Goal: Task Accomplishment & Management: Complete application form

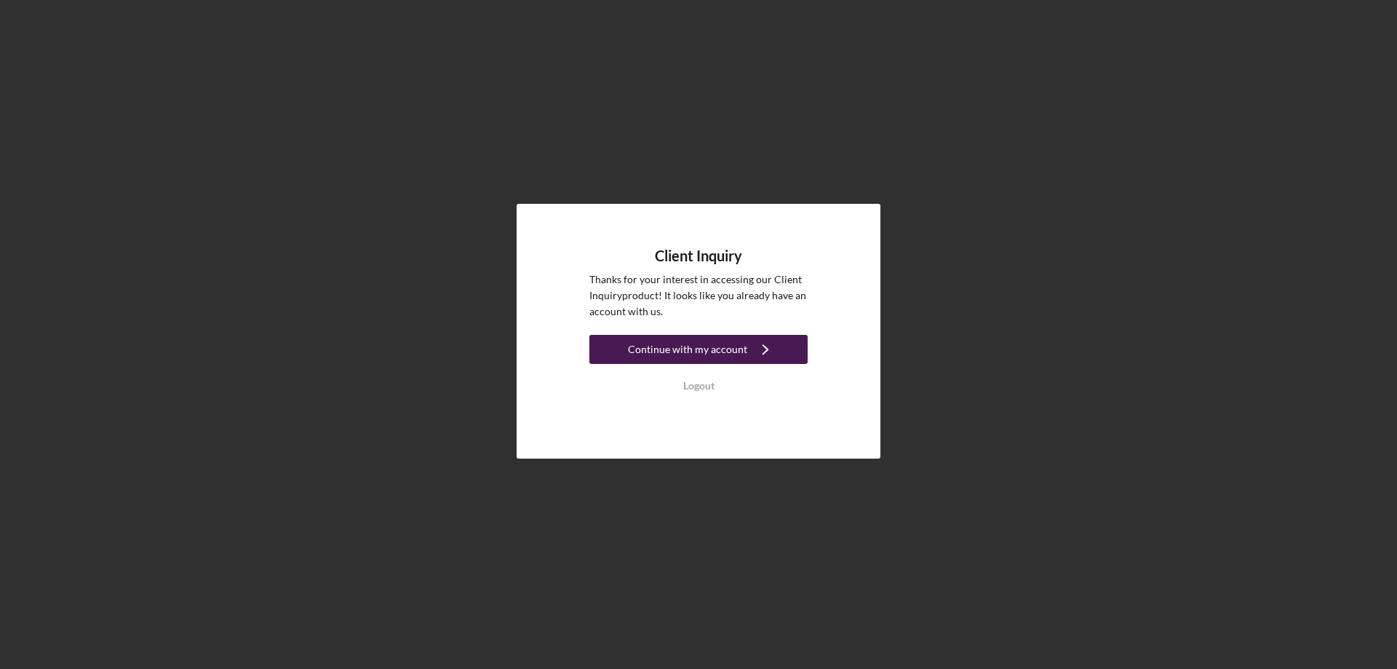
click at [711, 352] on div "Continue with my account" at bounding box center [687, 349] width 119 height 29
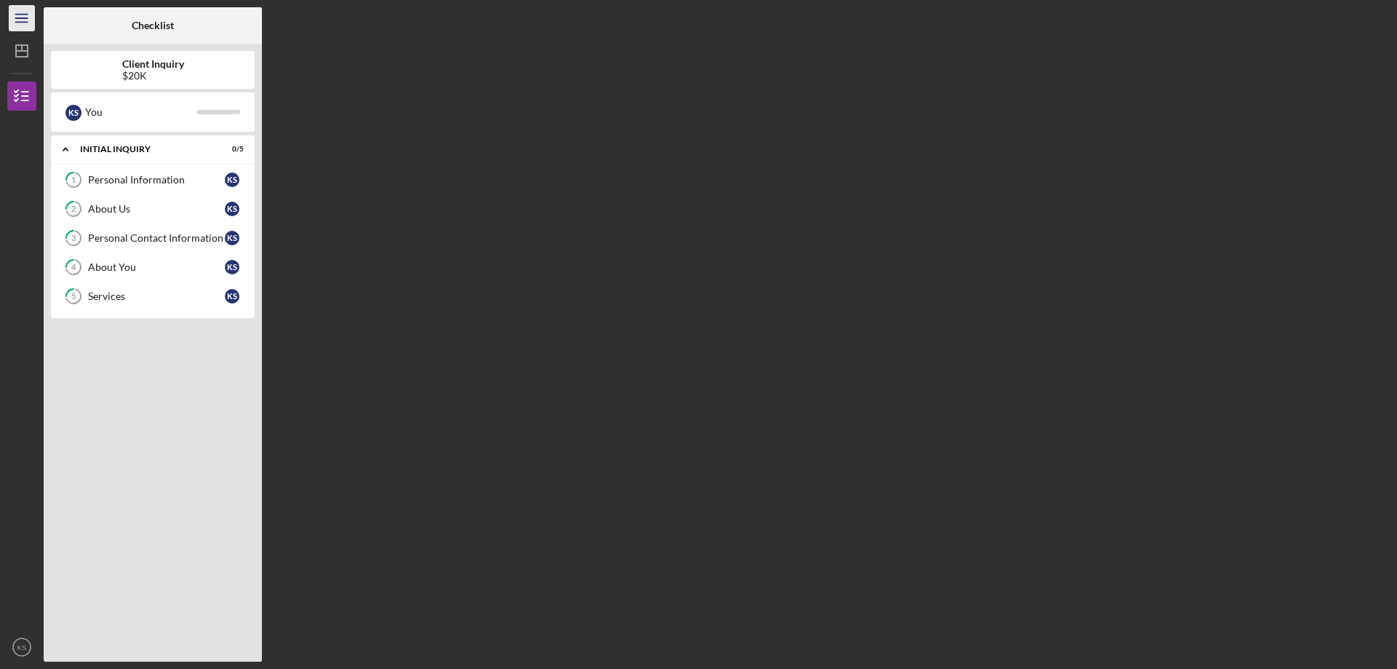
click at [25, 17] on icon "Icon/Menu" at bounding box center [22, 18] width 33 height 33
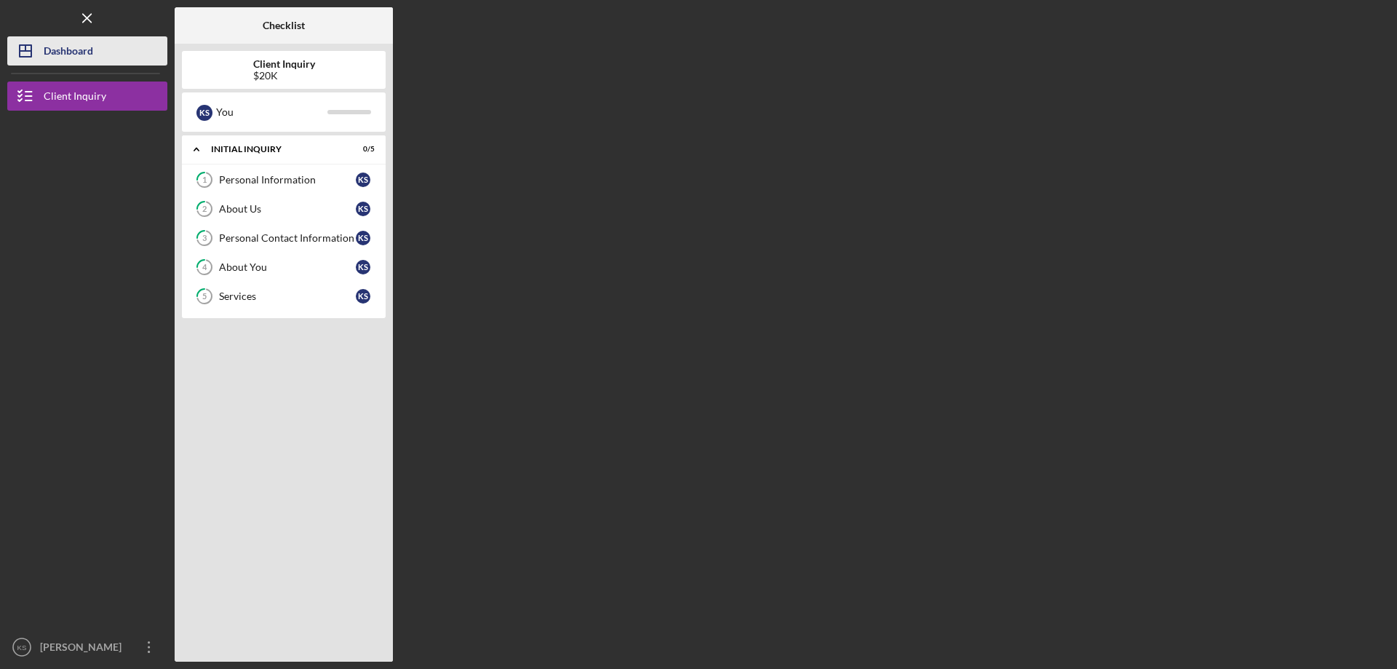
click at [72, 47] on div "Dashboard" at bounding box center [68, 52] width 49 height 33
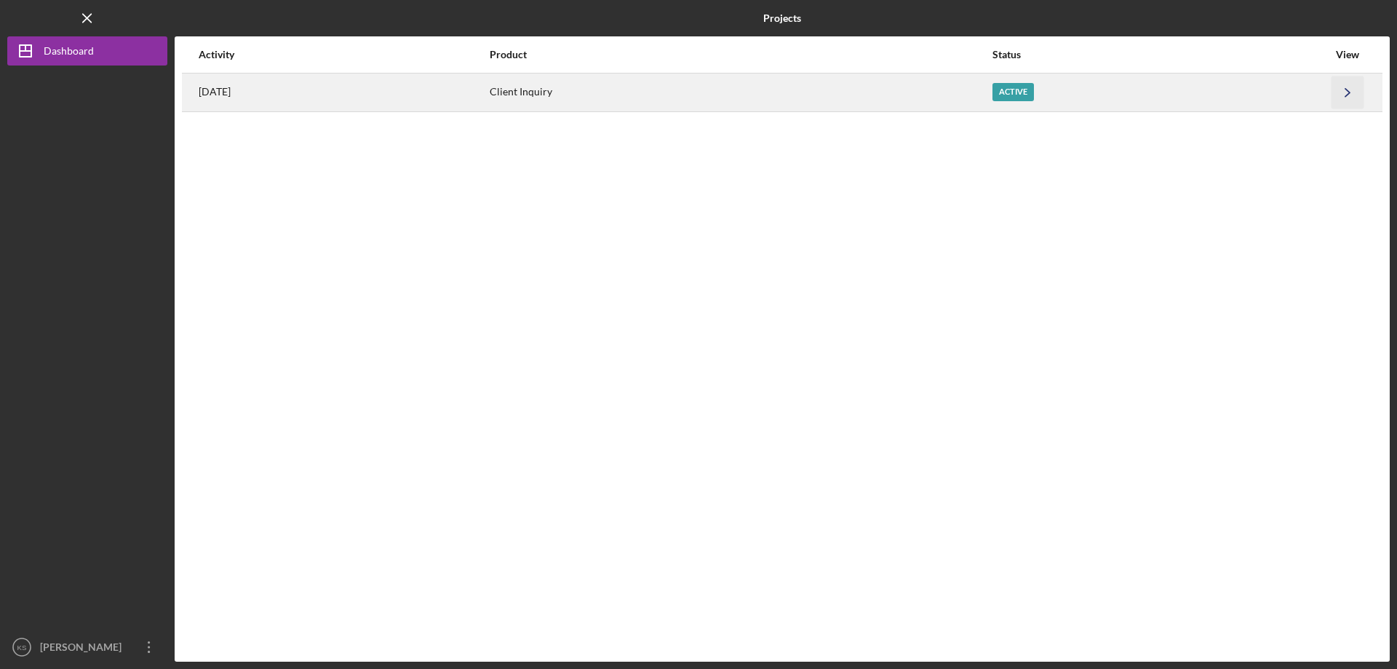
click at [1357, 90] on icon "Icon/Navigate" at bounding box center [1348, 92] width 33 height 33
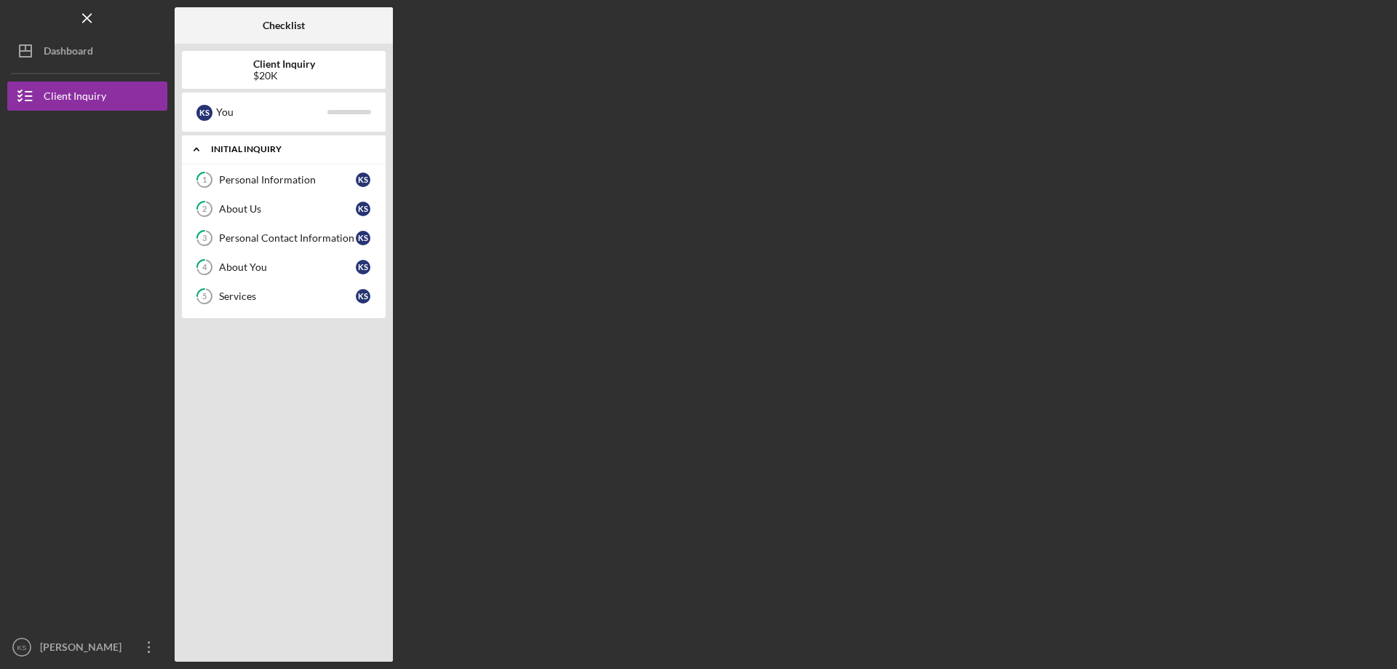
click at [258, 147] on div "Initial Inquiry" at bounding box center [289, 149] width 156 height 9
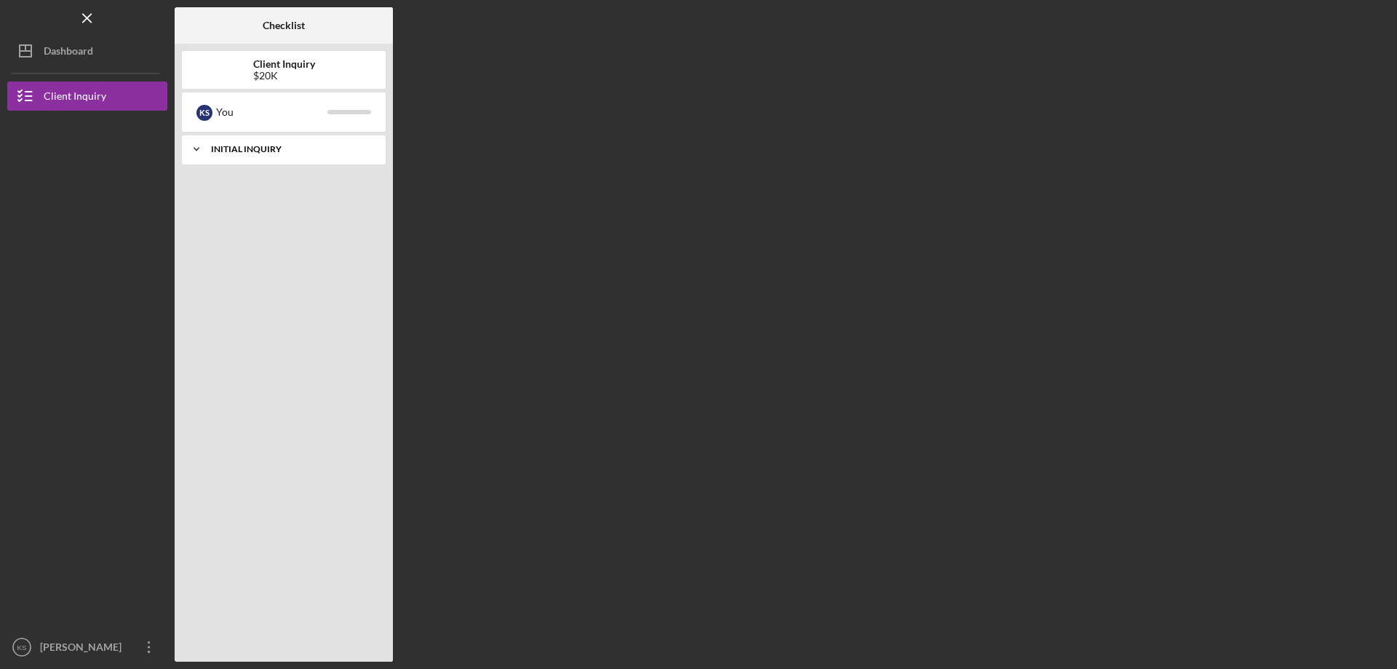
click at [209, 148] on icon "Icon/Expander" at bounding box center [196, 149] width 29 height 29
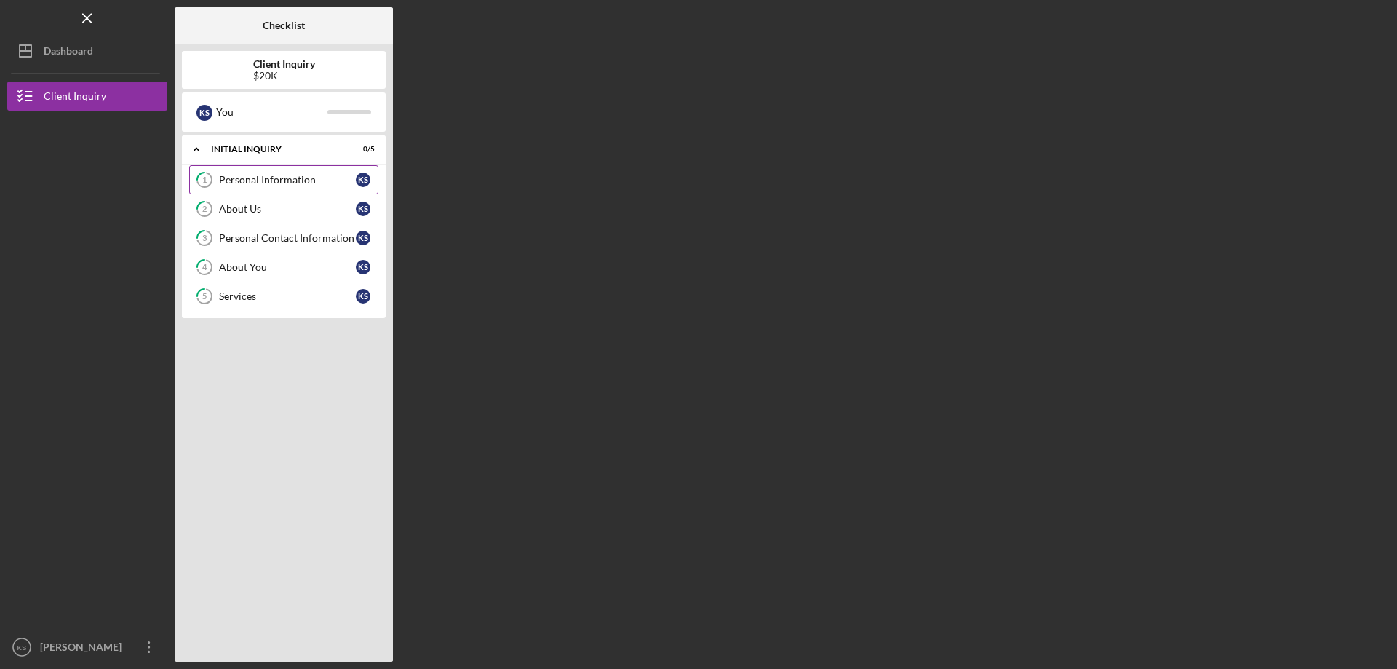
click at [283, 181] on div "Personal Information" at bounding box center [287, 180] width 137 height 12
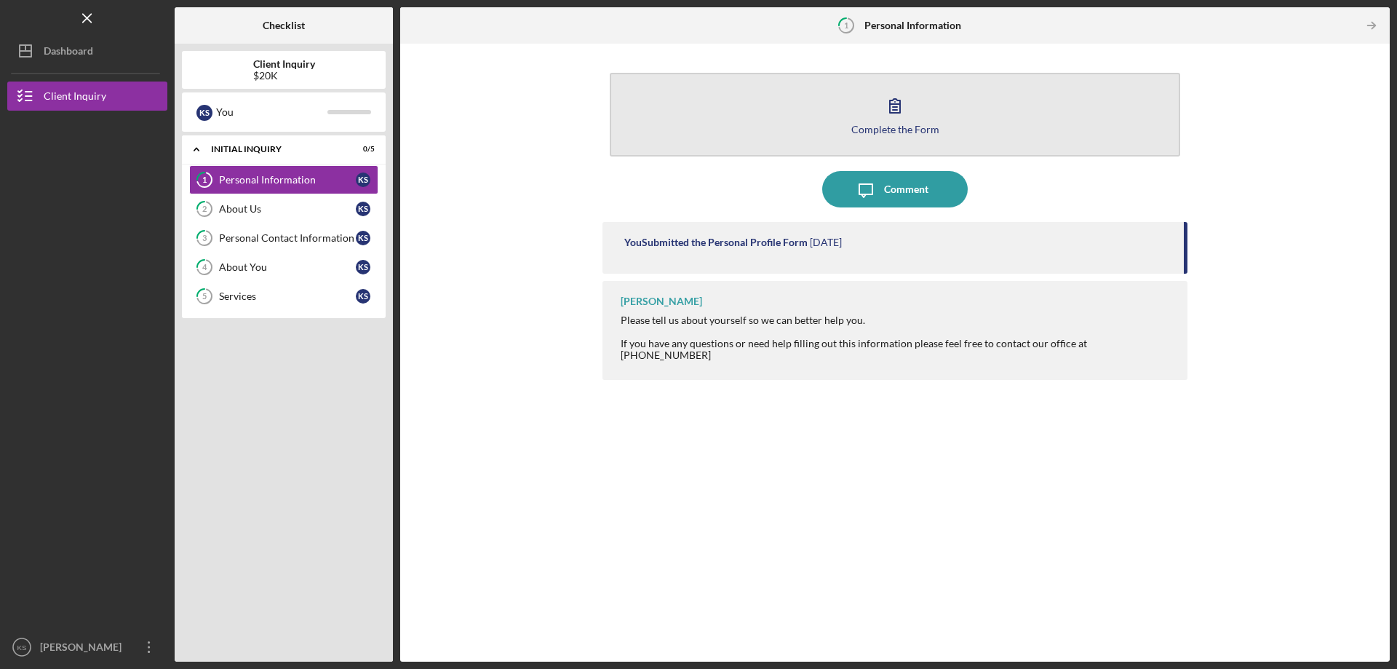
click at [905, 119] on icon "button" at bounding box center [895, 105] width 36 height 36
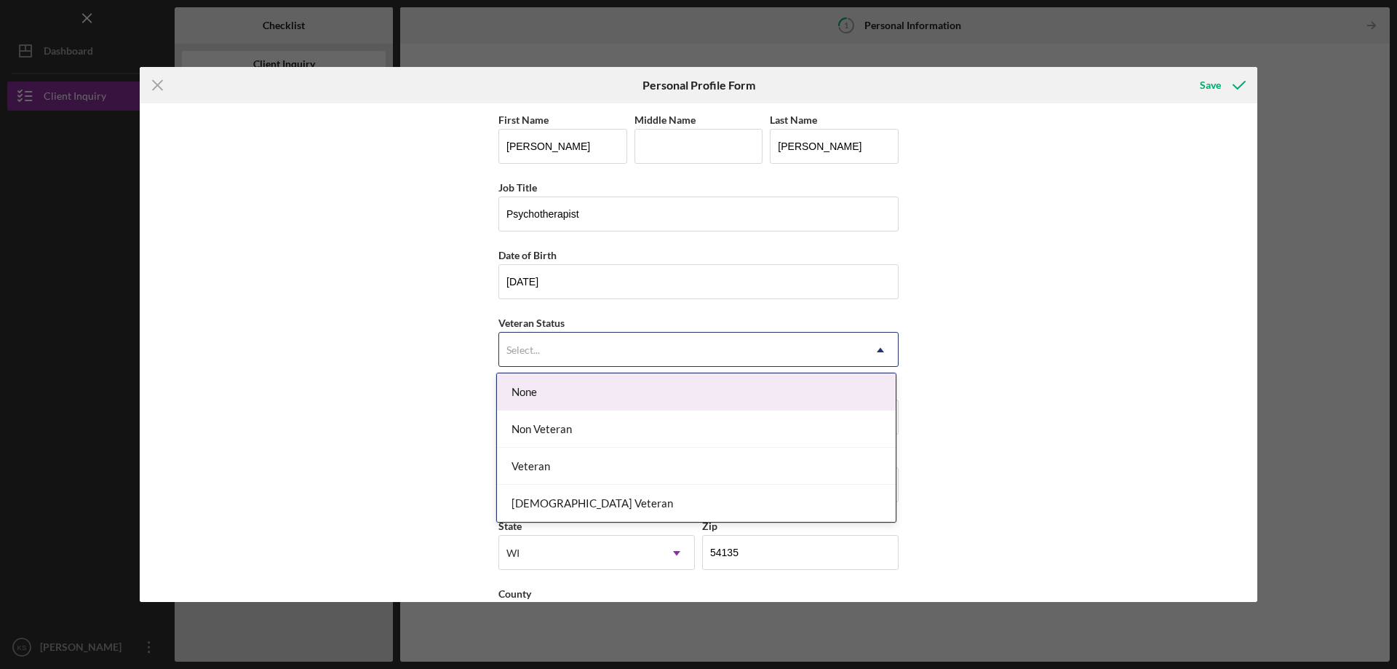
click at [735, 338] on div "Select..." at bounding box center [681, 349] width 364 height 33
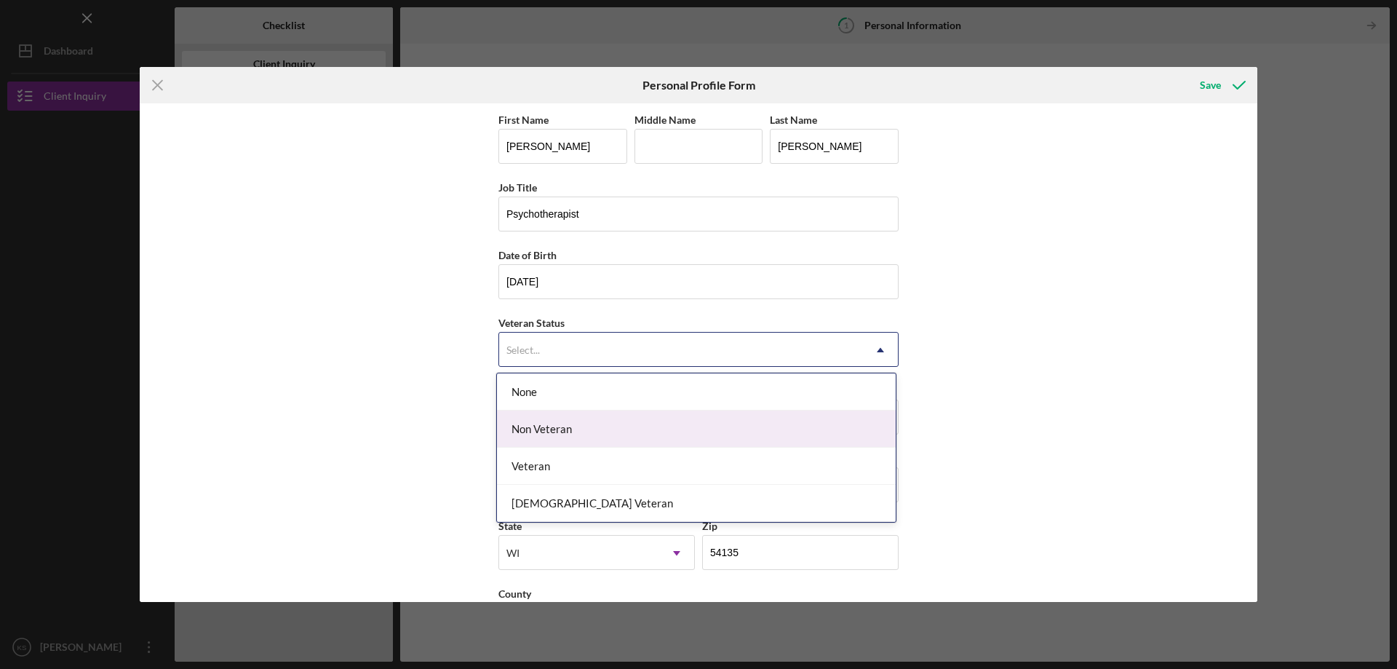
click at [552, 433] on div "Non Veteran" at bounding box center [696, 428] width 399 height 37
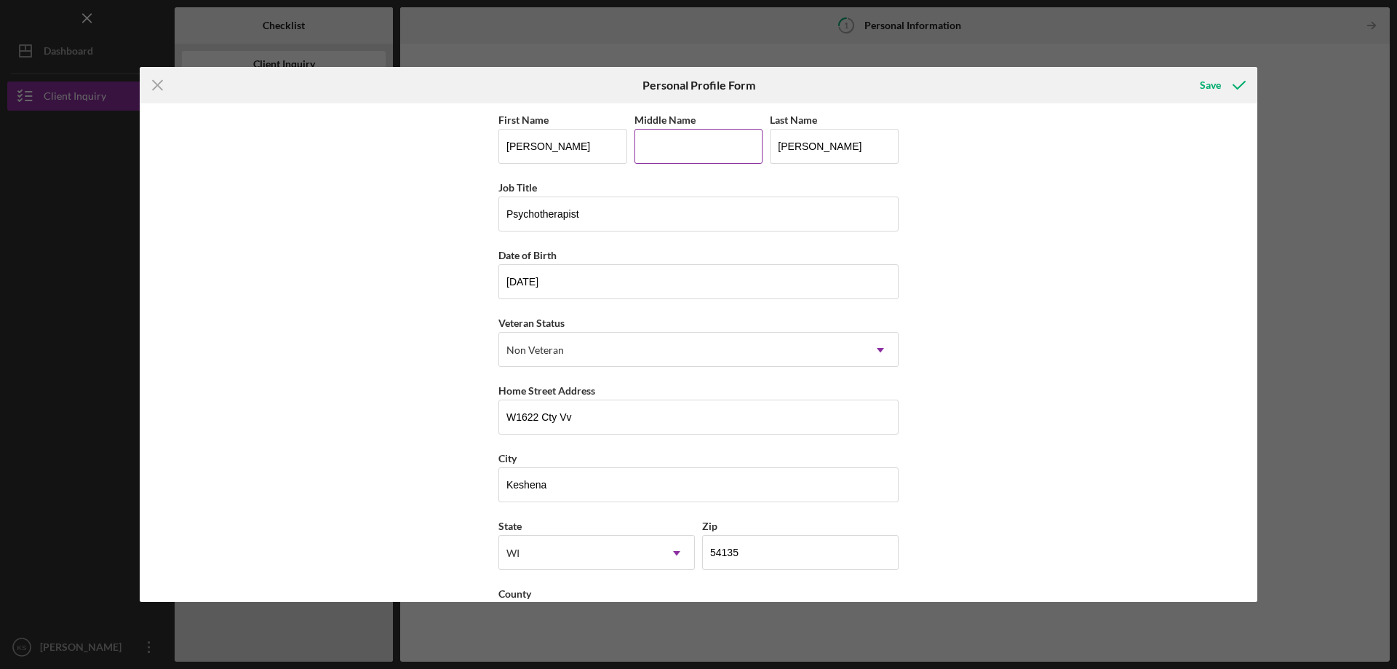
click at [663, 148] on input "Middle Name" at bounding box center [699, 146] width 129 height 35
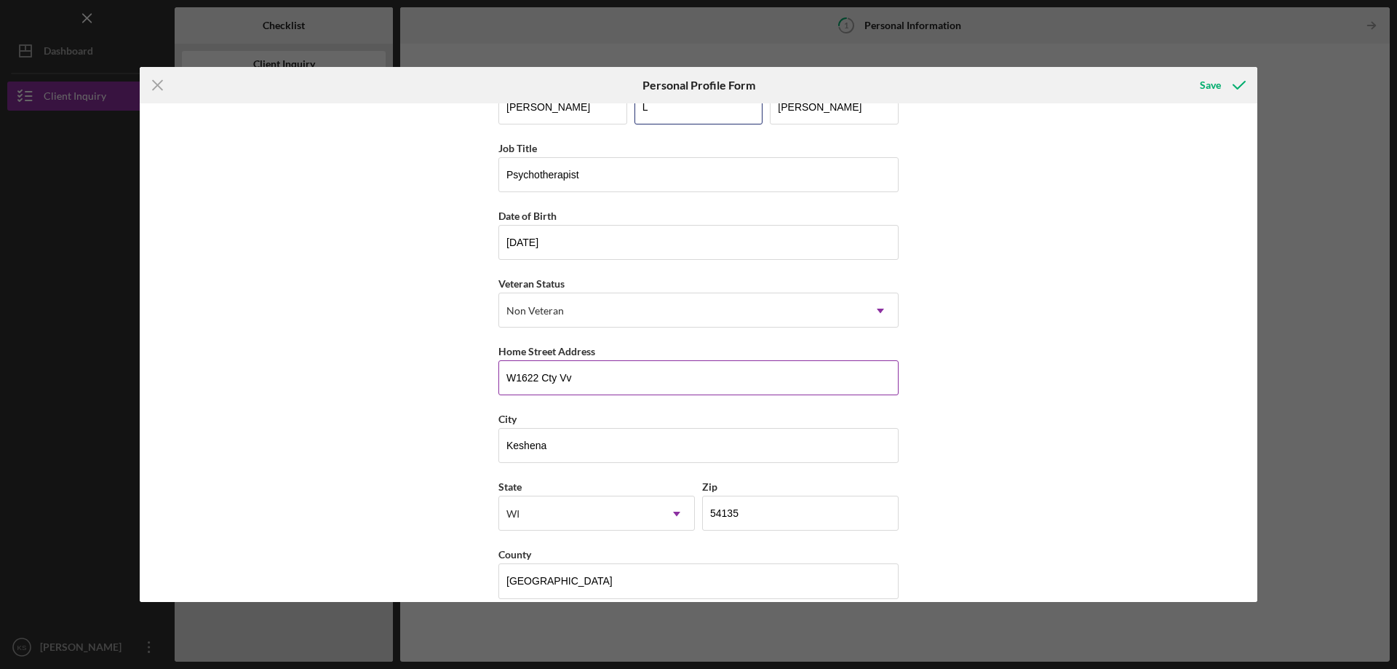
scroll to position [58, 0]
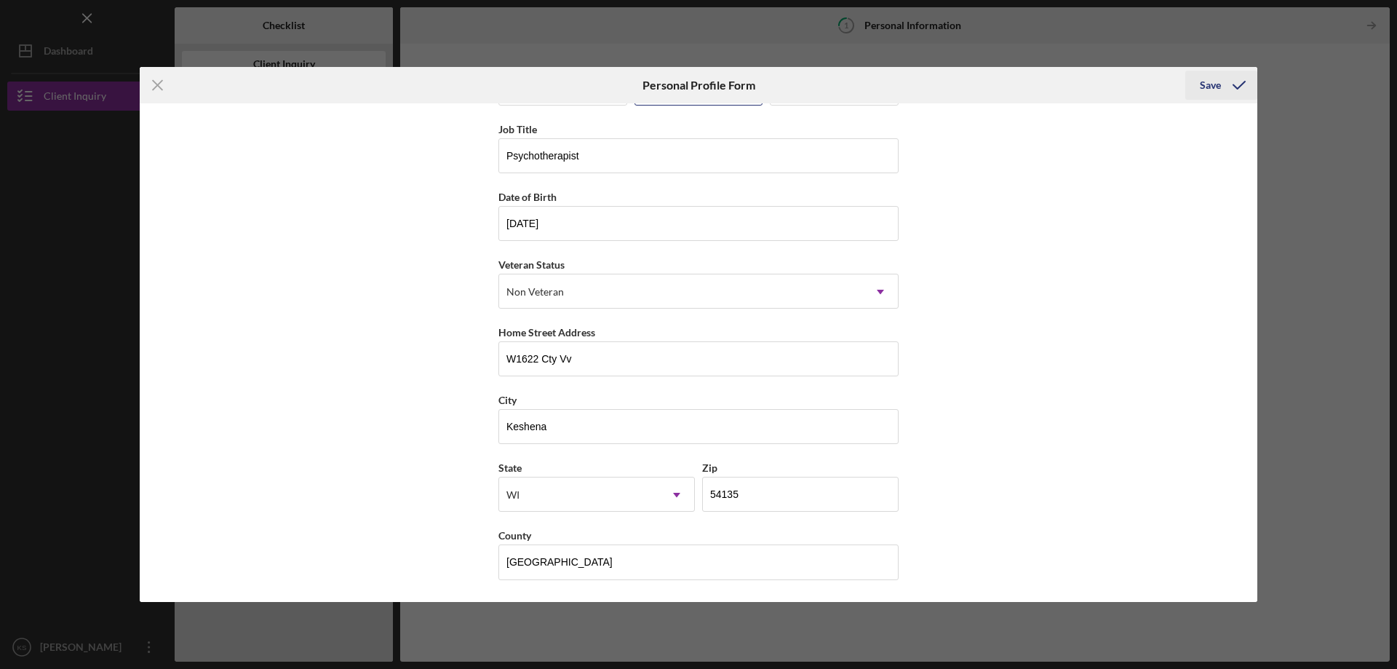
type input "L"
click at [1216, 84] on div "Save" at bounding box center [1210, 85] width 21 height 29
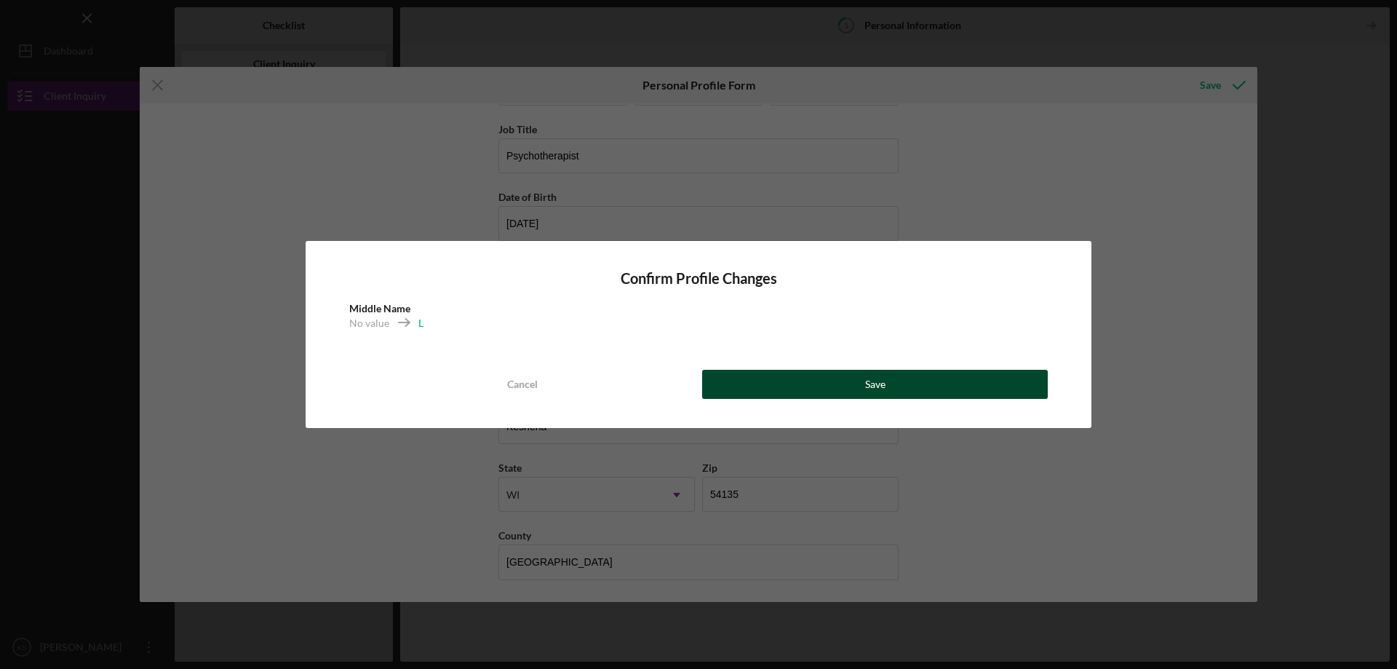
click at [871, 378] on div "Save" at bounding box center [875, 384] width 20 height 29
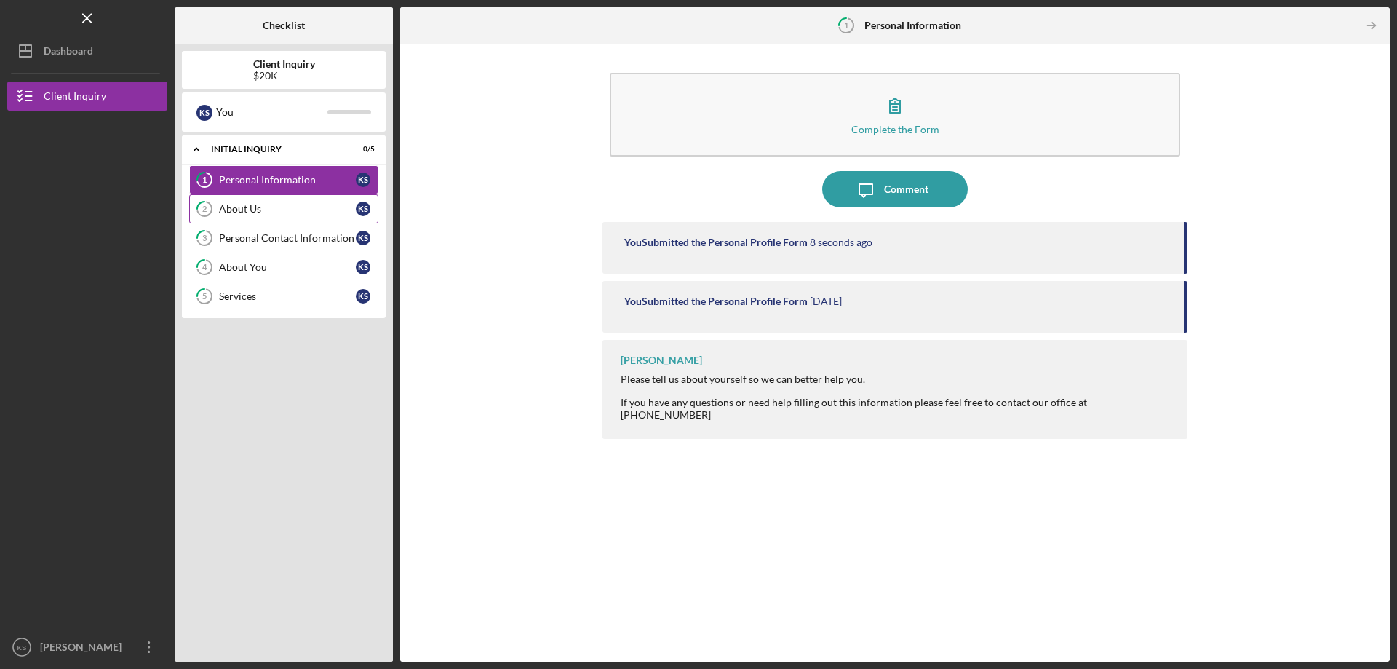
click at [235, 209] on div "About Us" at bounding box center [287, 209] width 137 height 12
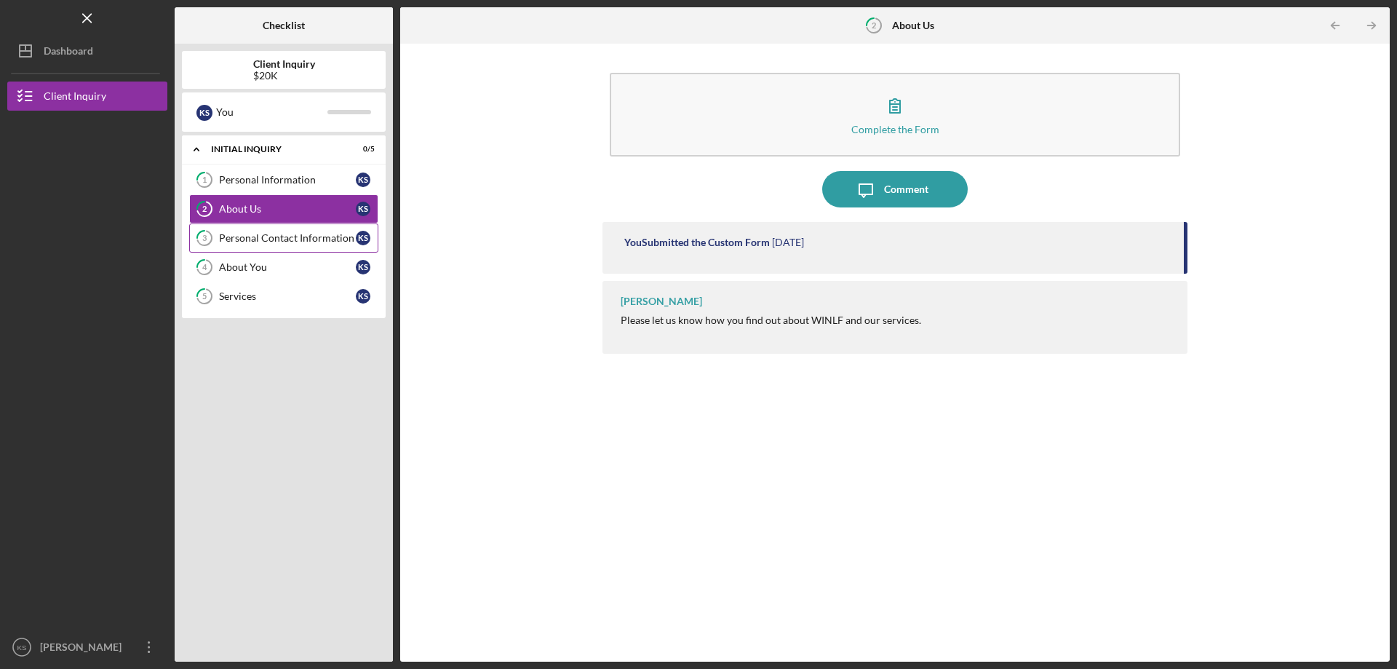
click at [297, 244] on link "3 Personal Contact Information K S" at bounding box center [283, 237] width 189 height 29
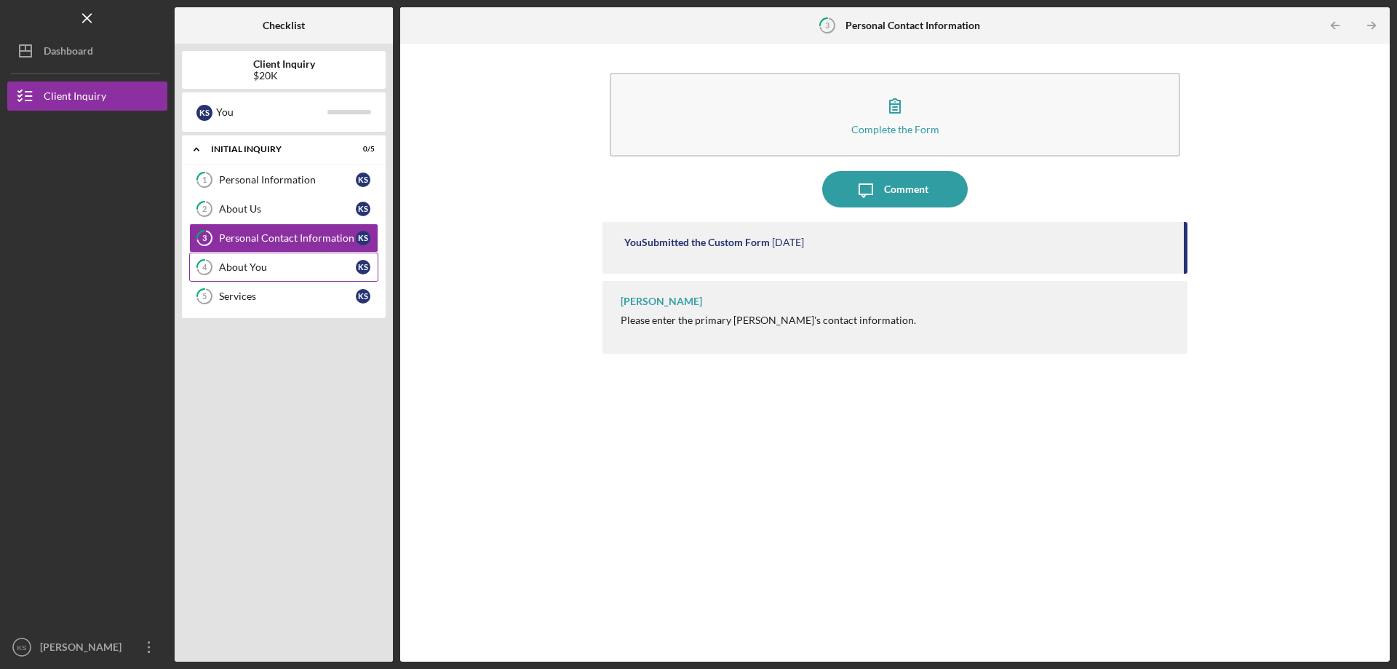
click at [301, 262] on div "About You" at bounding box center [287, 267] width 137 height 12
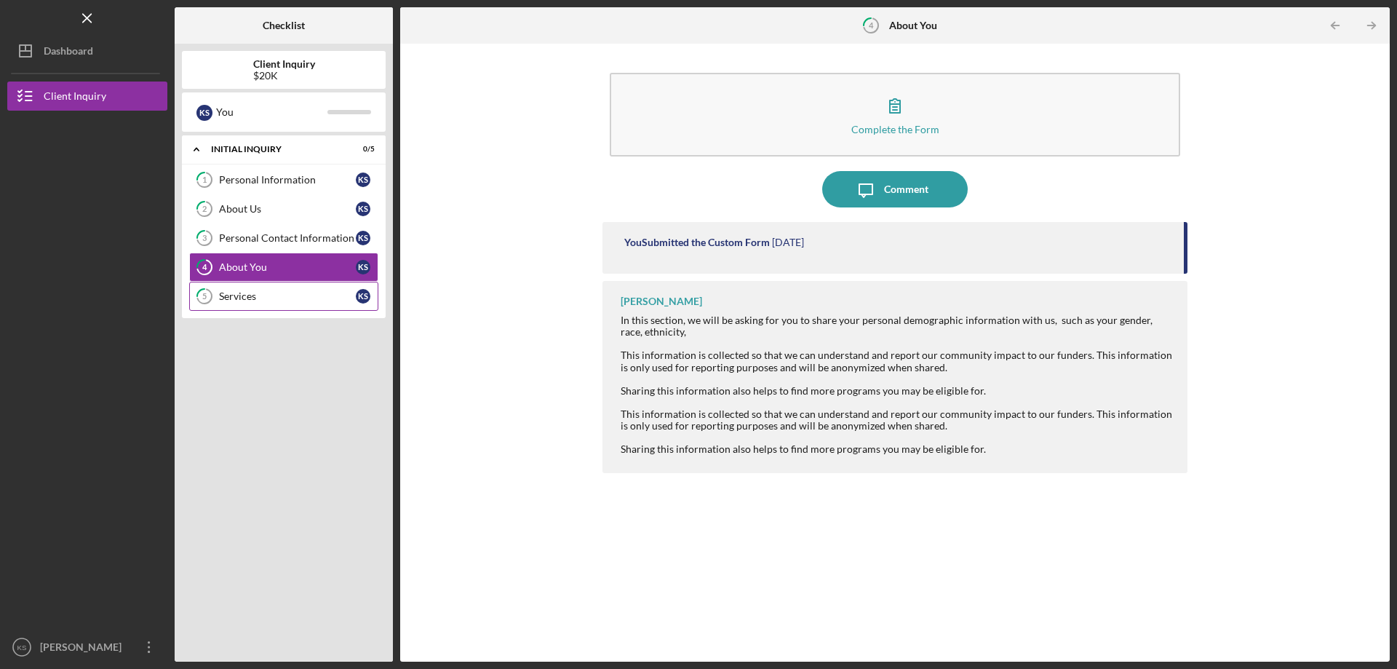
click at [296, 299] on div "Services" at bounding box center [287, 296] width 137 height 12
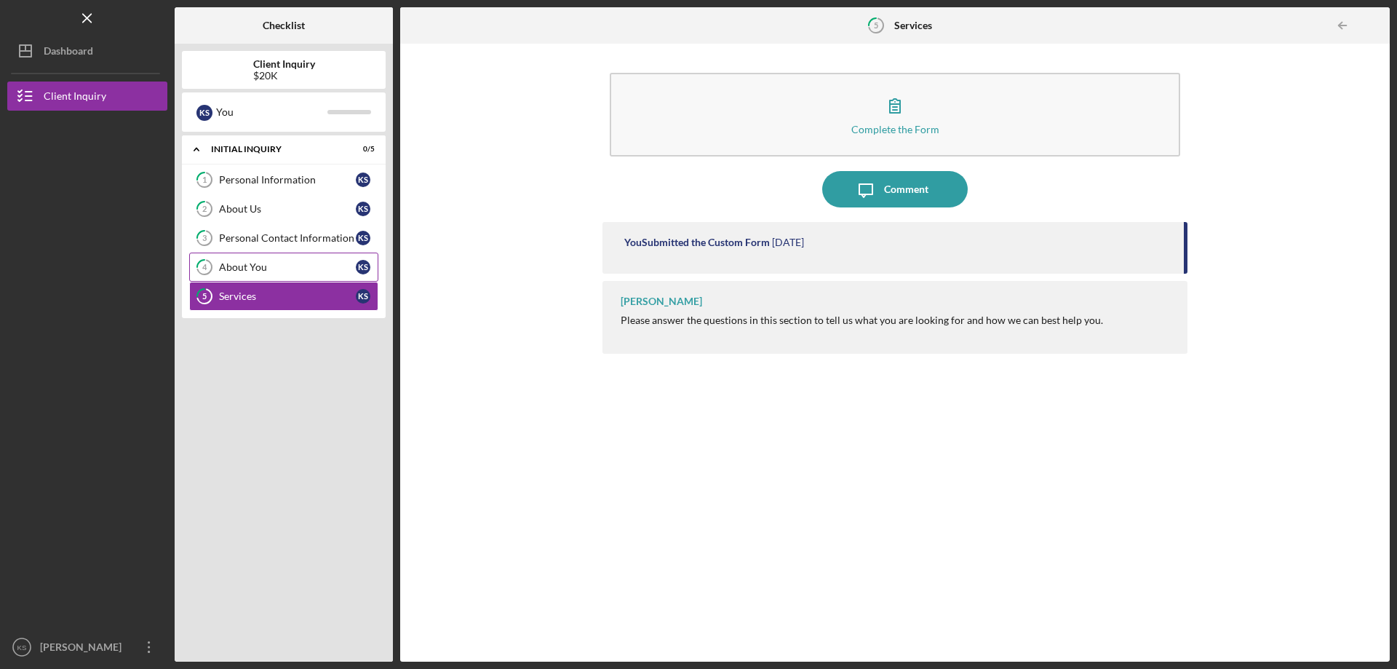
click at [289, 279] on link "4 About You K S" at bounding box center [283, 267] width 189 height 29
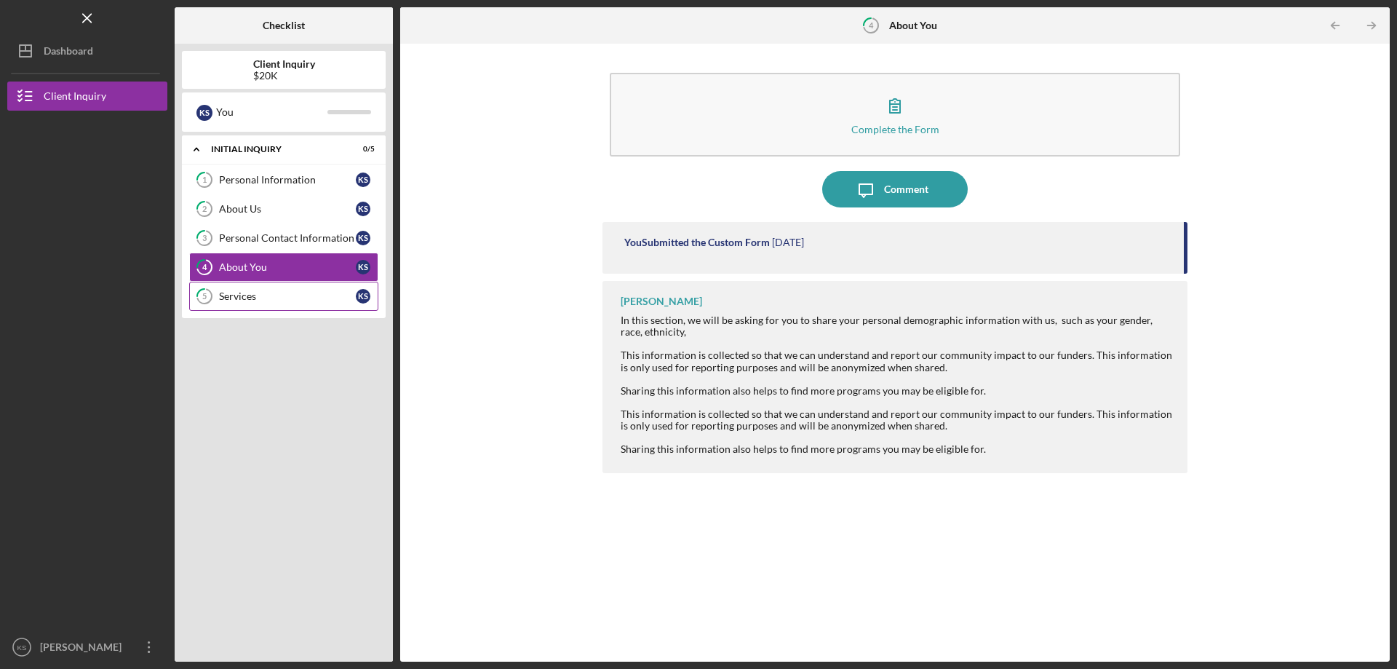
click at [327, 300] on div "Services" at bounding box center [287, 296] width 137 height 12
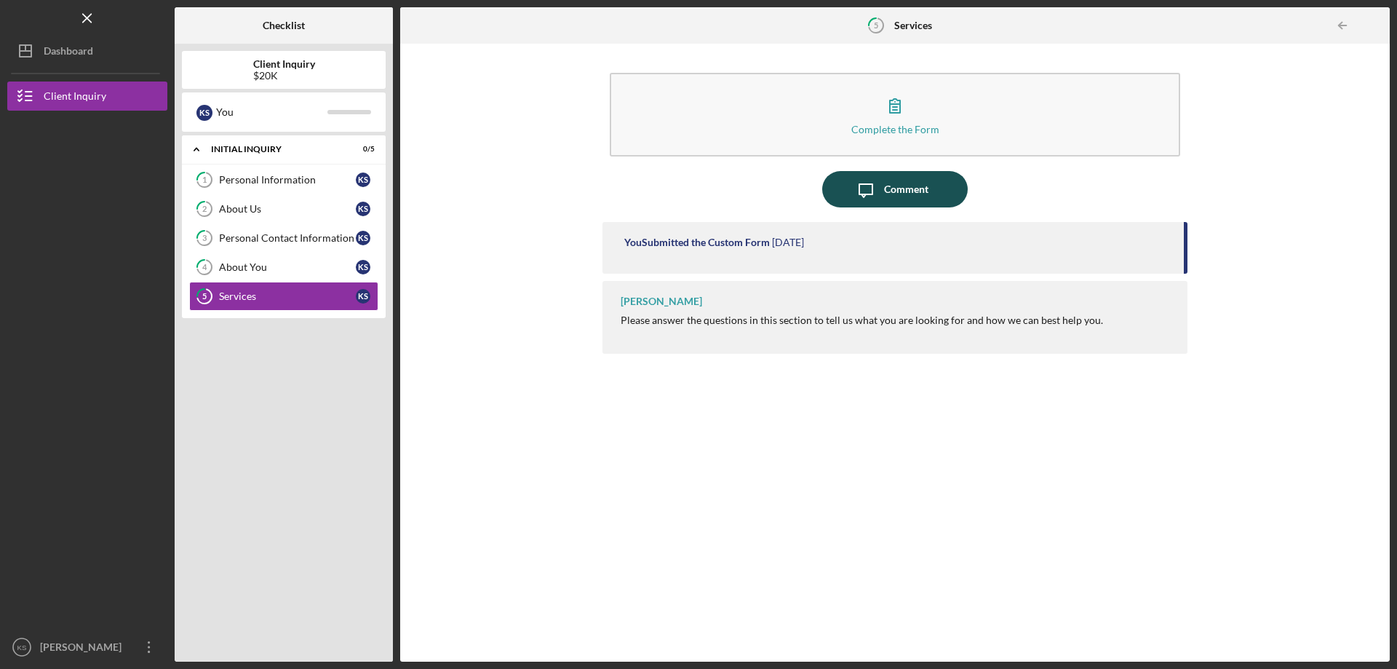
click at [905, 177] on div "Comment" at bounding box center [906, 189] width 44 height 36
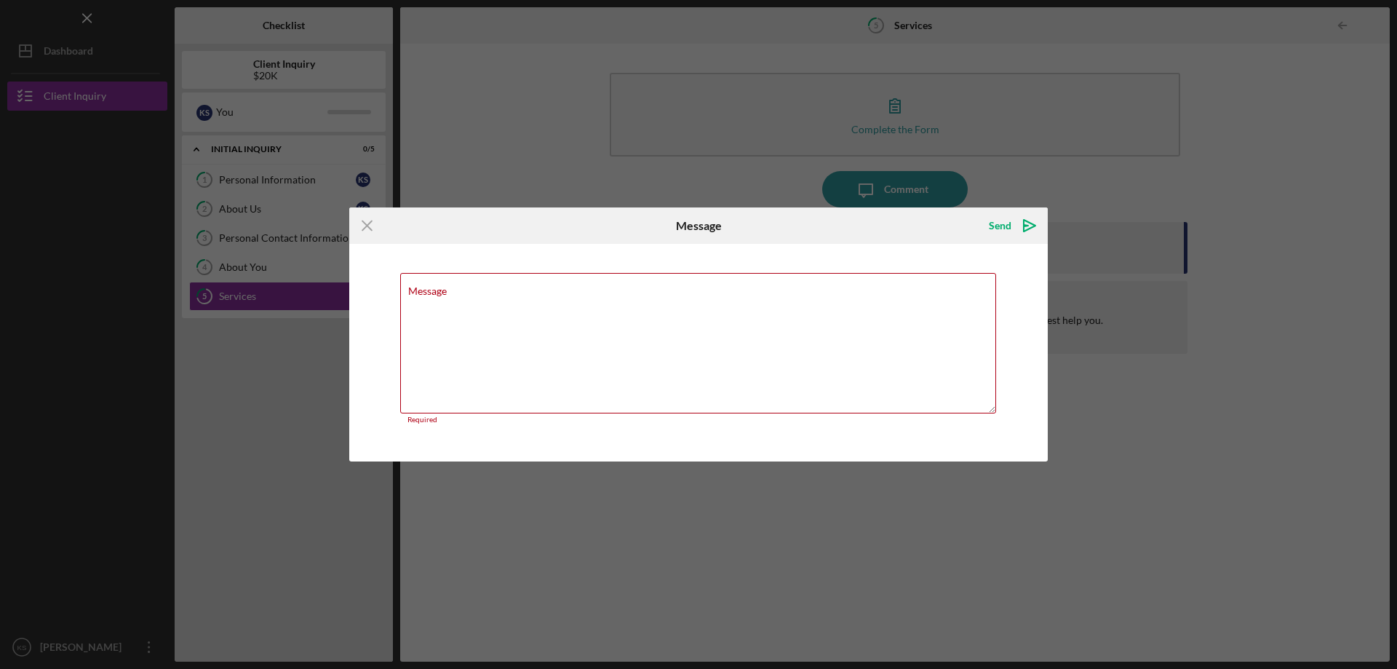
drag, startPoint x: 366, startPoint y: 227, endPoint x: 410, endPoint y: 226, distance: 43.7
click at [366, 234] on icon "Icon/Menu Close" at bounding box center [367, 225] width 36 height 36
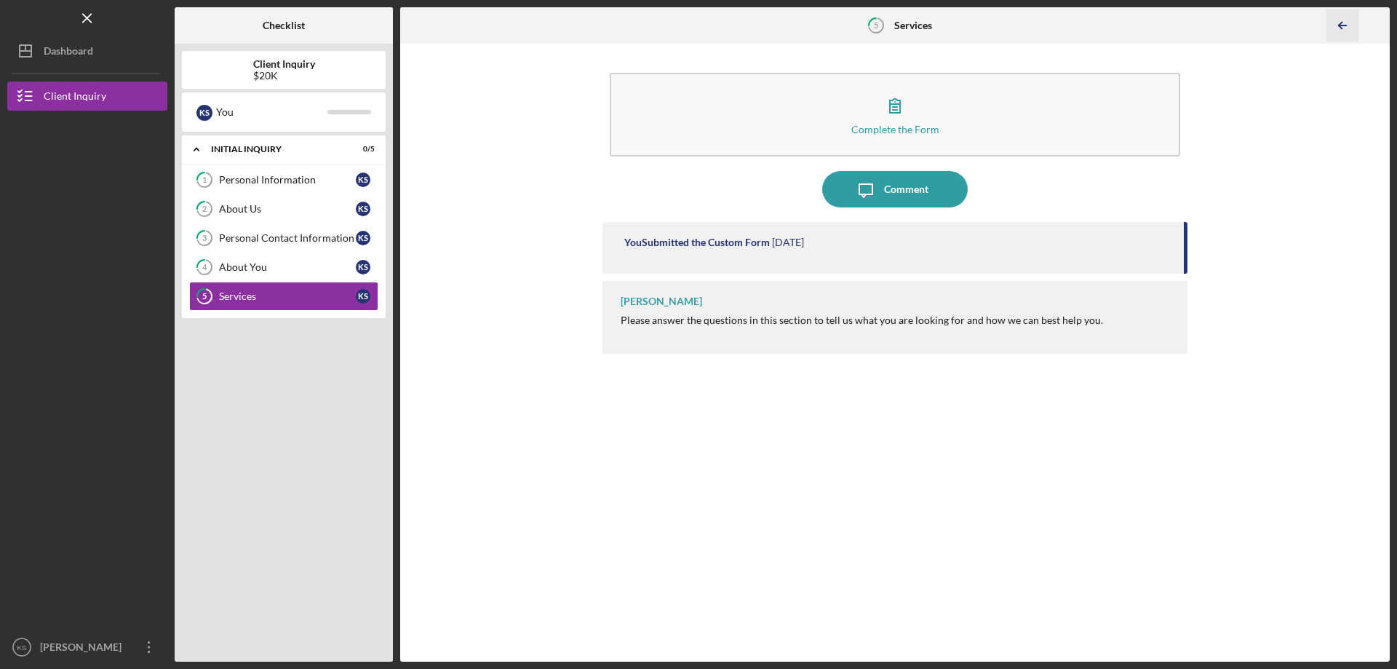
click at [1346, 25] on icon "Icon/Table Pagination Arrow" at bounding box center [1342, 25] width 33 height 33
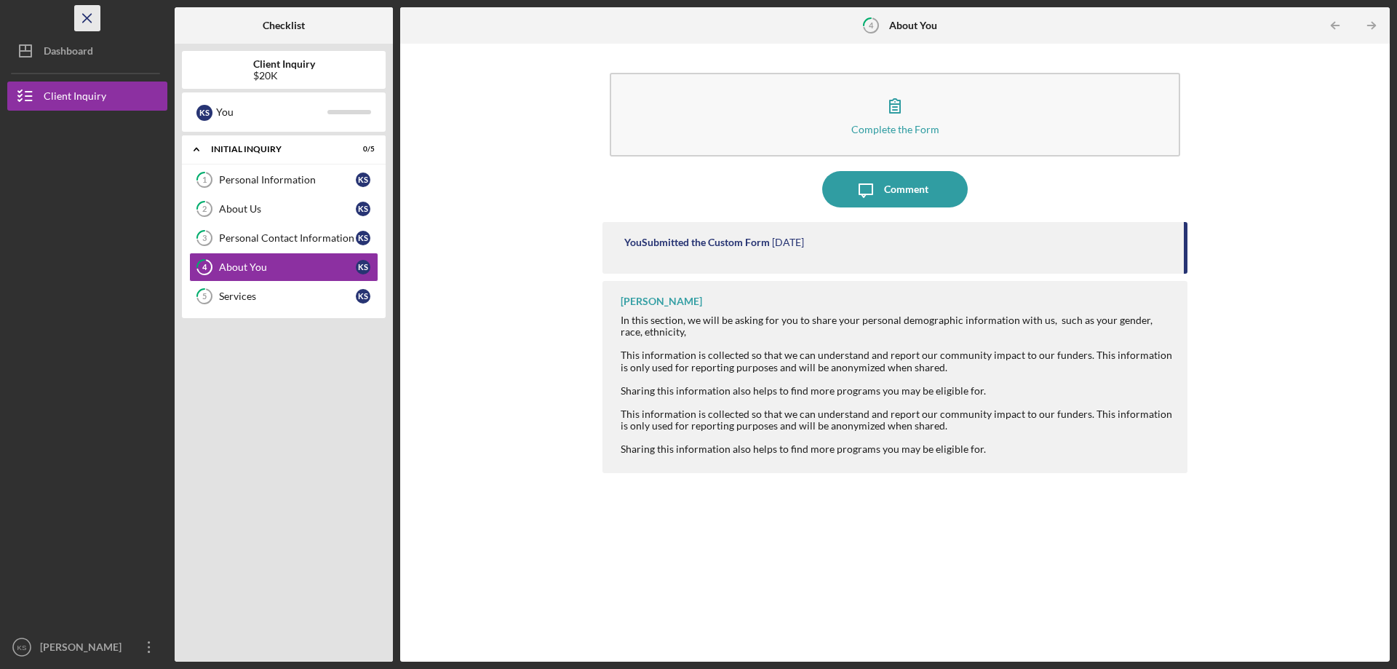
click at [90, 18] on icon "Icon/Menu Close" at bounding box center [87, 18] width 33 height 33
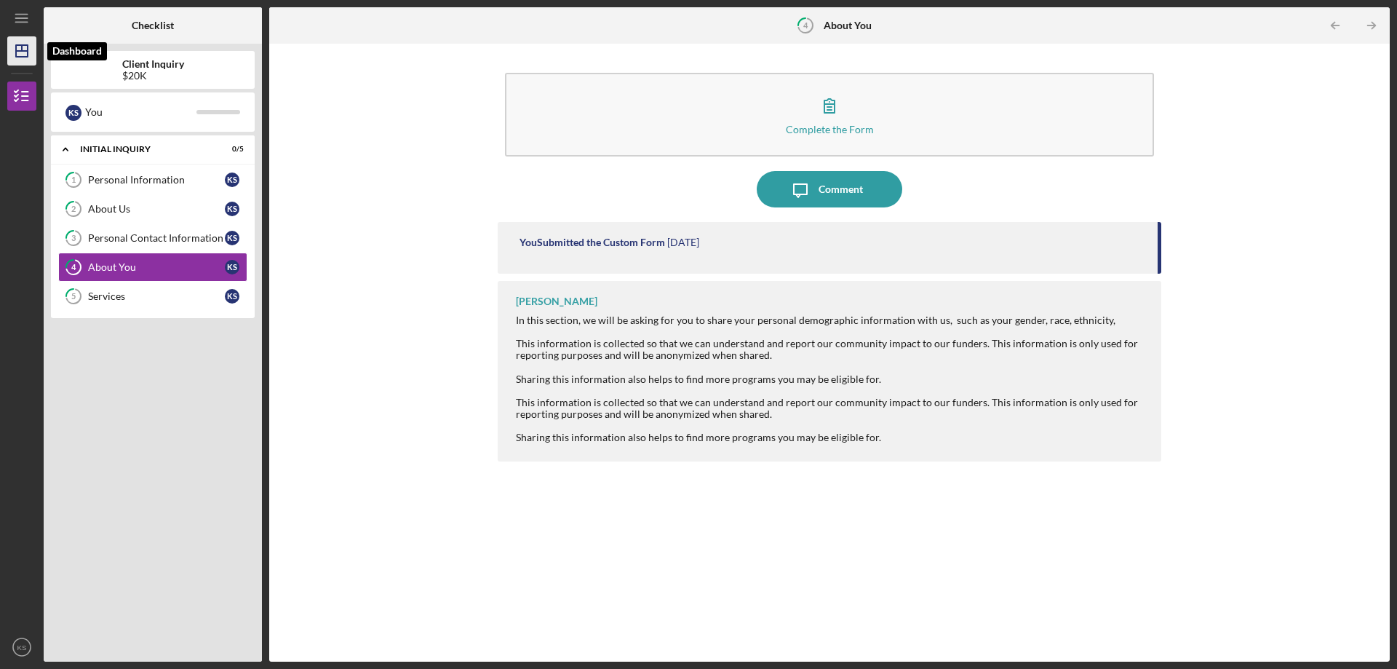
click at [16, 45] on polygon "button" at bounding box center [22, 51] width 12 height 12
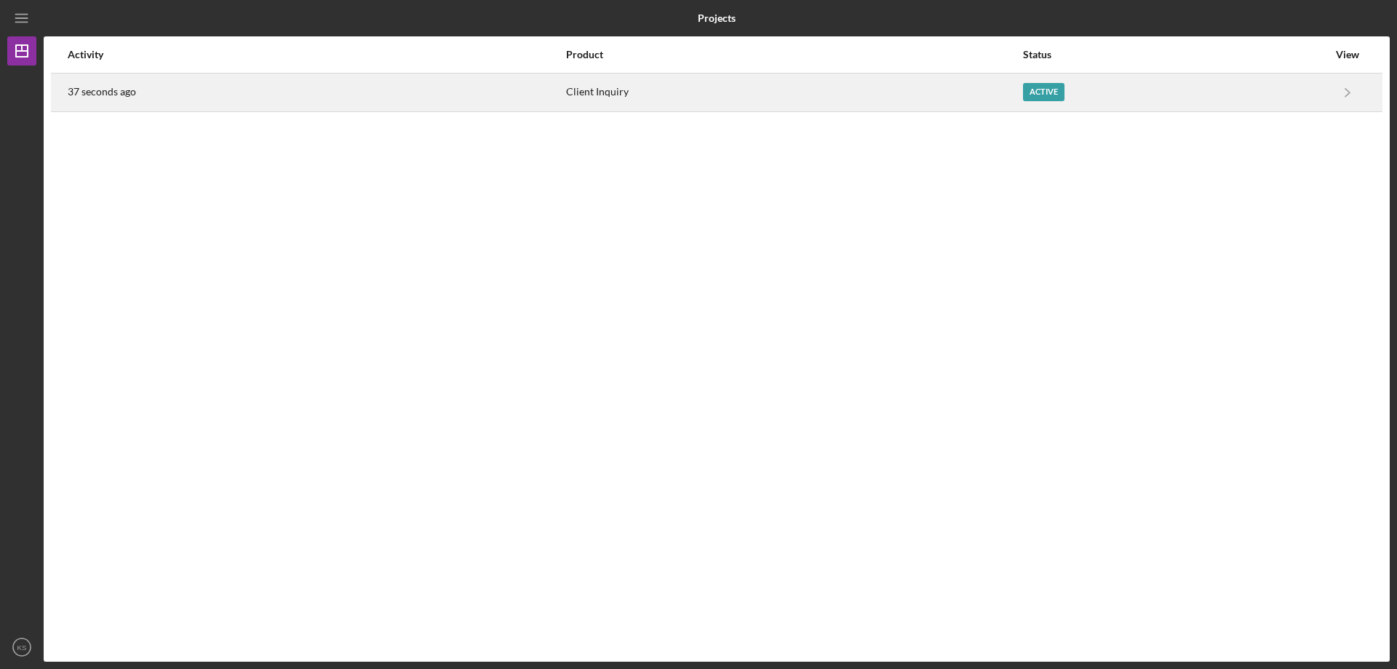
click at [616, 83] on div "Client Inquiry" at bounding box center [794, 92] width 456 height 36
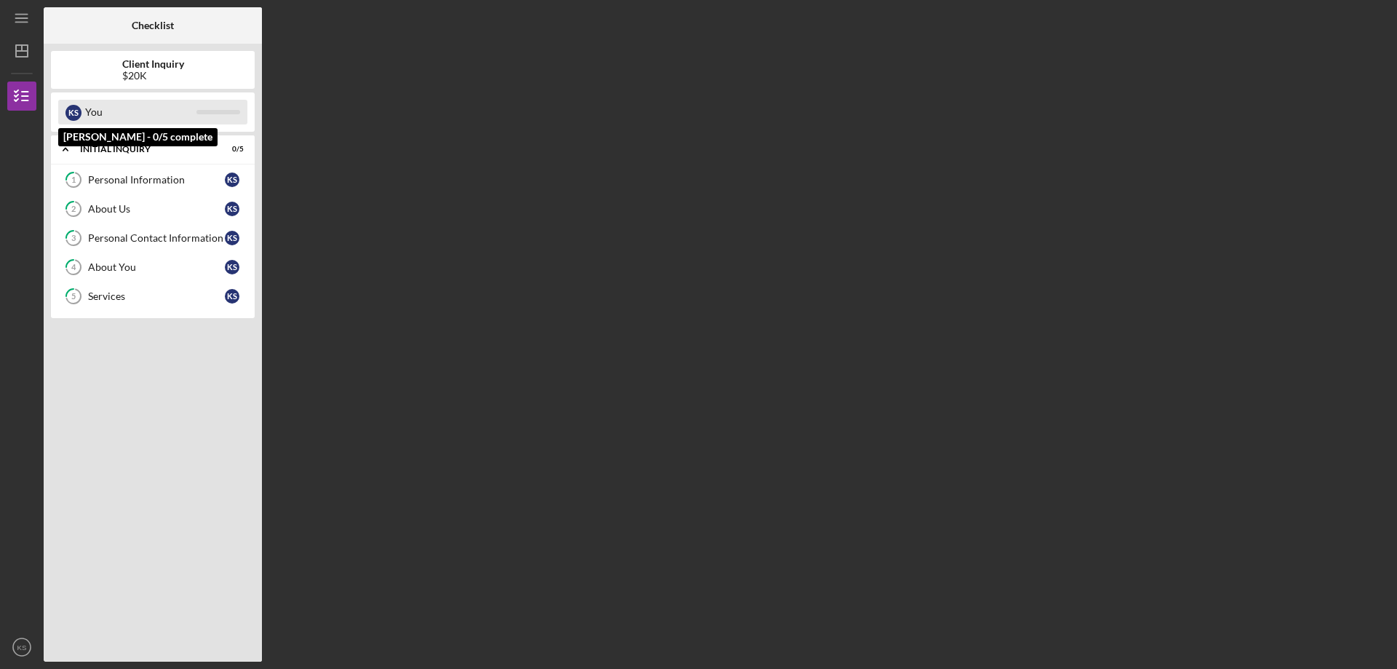
click at [192, 116] on div "You" at bounding box center [140, 112] width 111 height 25
click at [78, 112] on div "K S" at bounding box center [73, 113] width 16 height 16
click at [73, 110] on div "K S" at bounding box center [73, 113] width 16 height 16
